Goal: Entertainment & Leisure: Browse casually

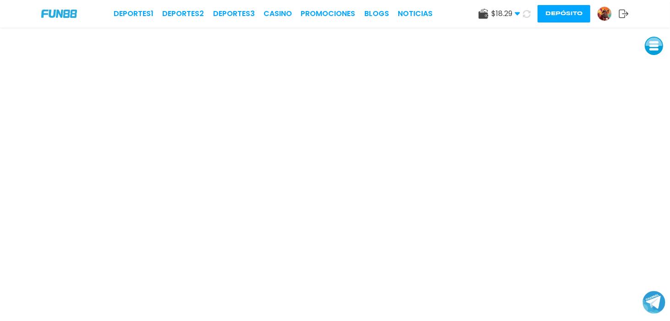
click at [525, 13] on icon at bounding box center [527, 14] width 8 height 8
click at [277, 14] on link "CASINO" at bounding box center [278, 13] width 28 height 11
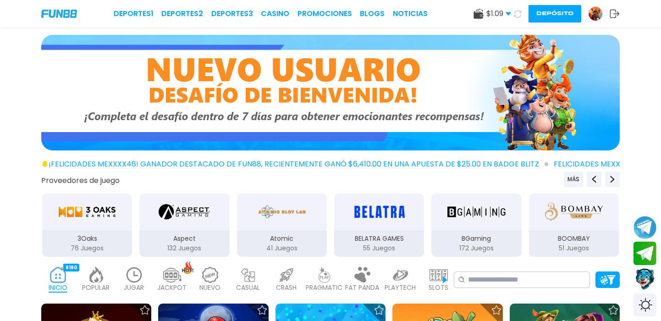
click at [132, 274] on img at bounding box center [134, 275] width 18 height 16
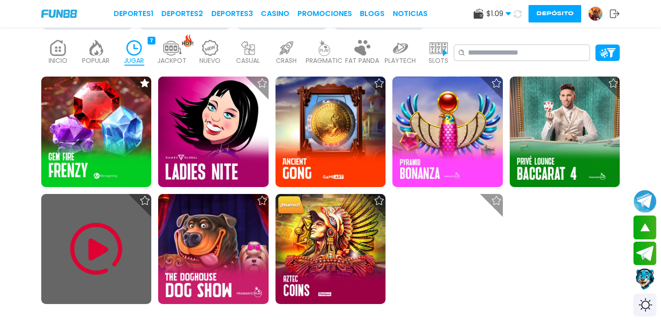
scroll to position [228, 0]
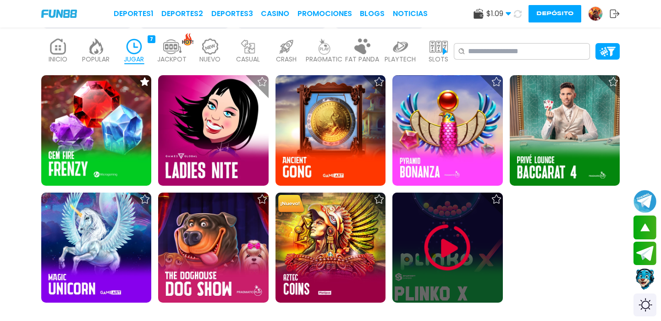
click at [455, 244] on img at bounding box center [447, 247] width 55 height 55
